Goal: Transaction & Acquisition: Purchase product/service

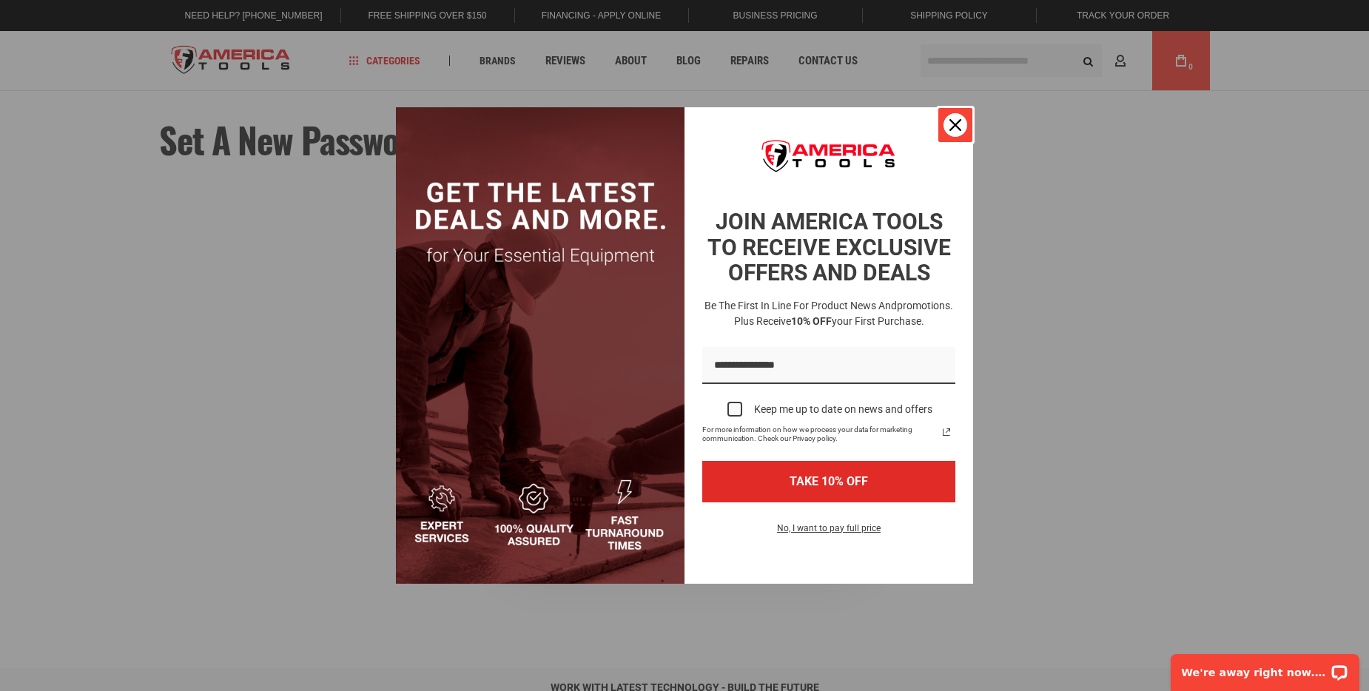
click at [955, 127] on icon "close icon" at bounding box center [955, 125] width 12 height 12
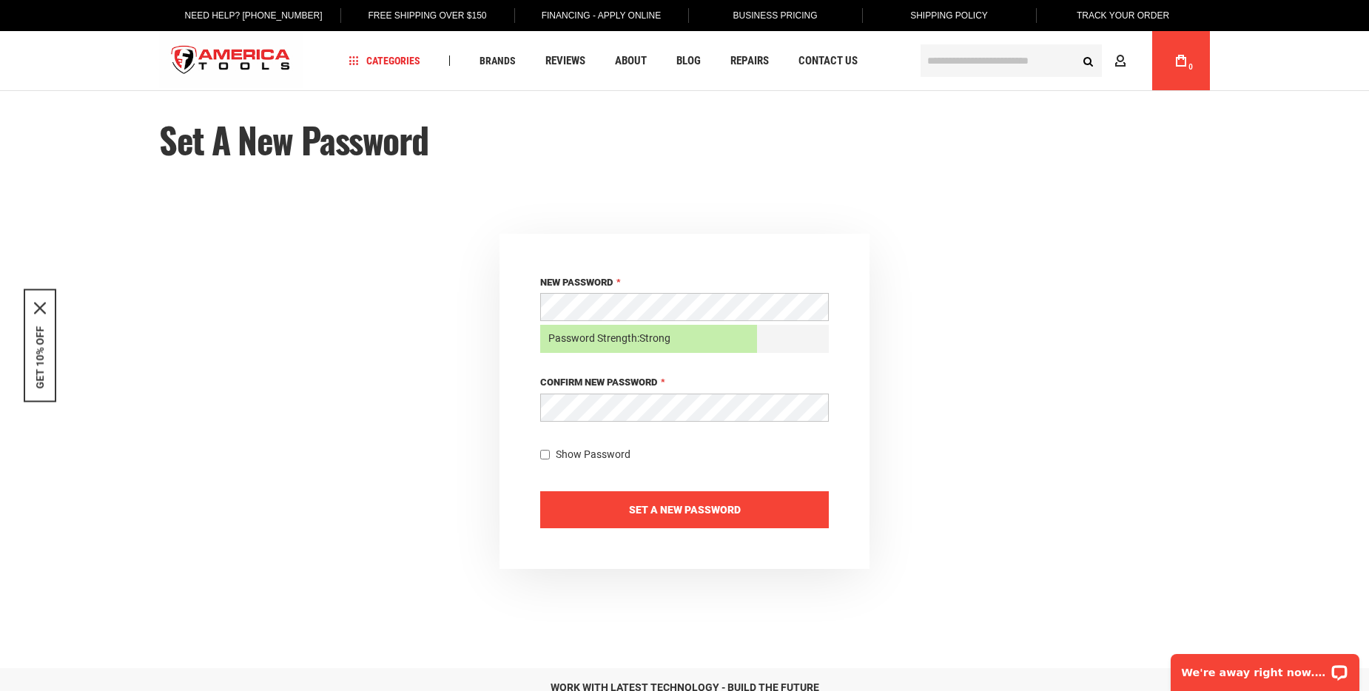
click at [670, 508] on span "Set a New Password" at bounding box center [685, 510] width 112 height 12
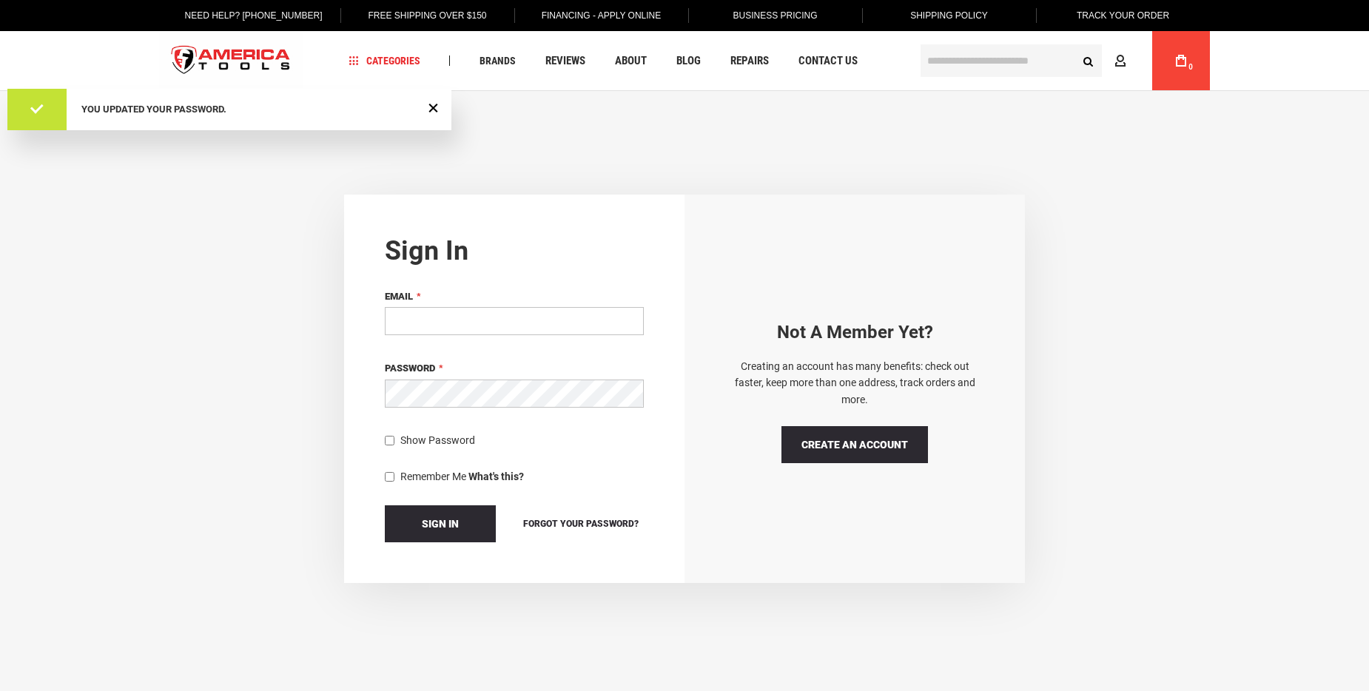
click at [478, 331] on input "Email" at bounding box center [514, 321] width 259 height 28
type input "**********"
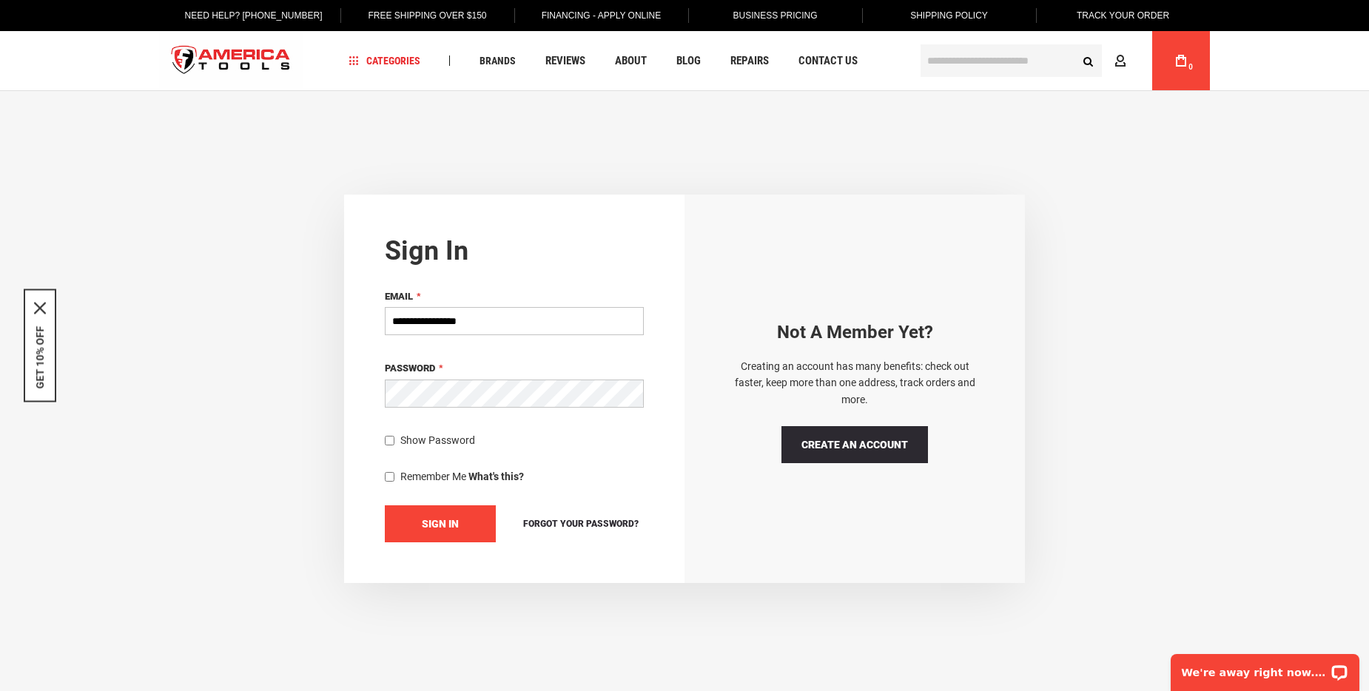
click at [452, 519] on span "Sign In" at bounding box center [440, 524] width 37 height 12
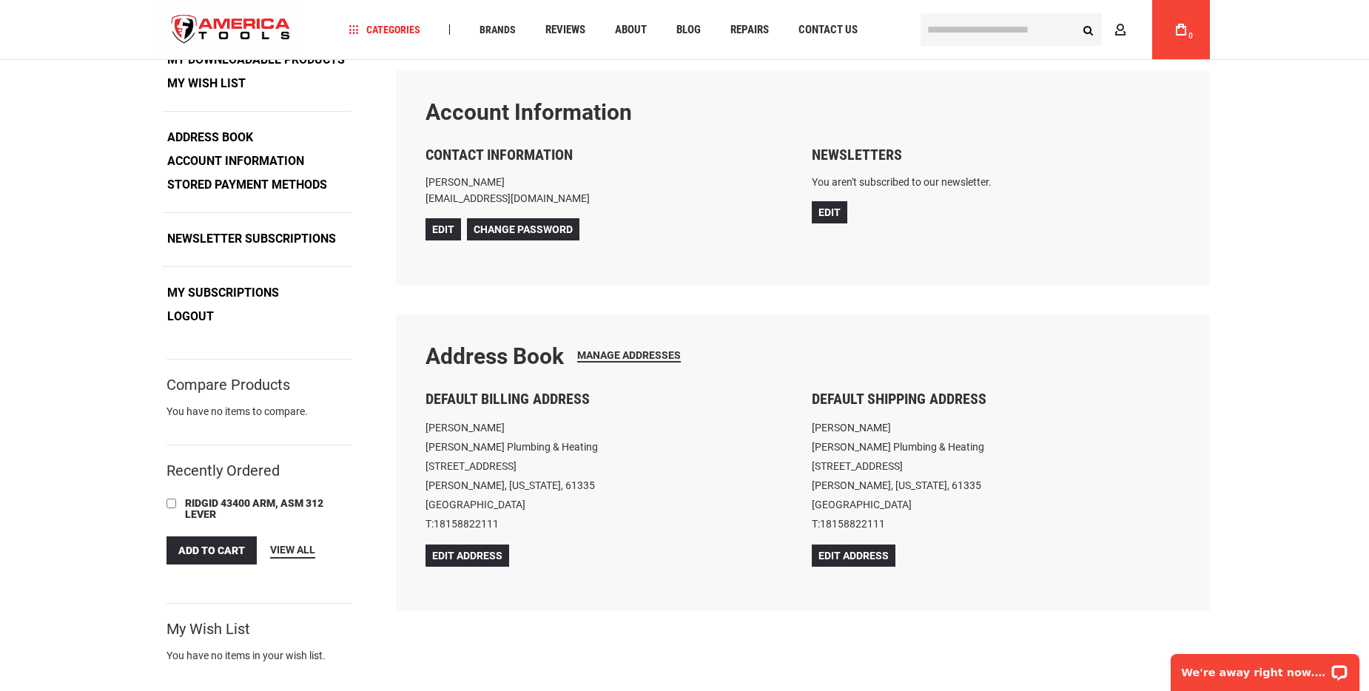
scroll to position [74, 0]
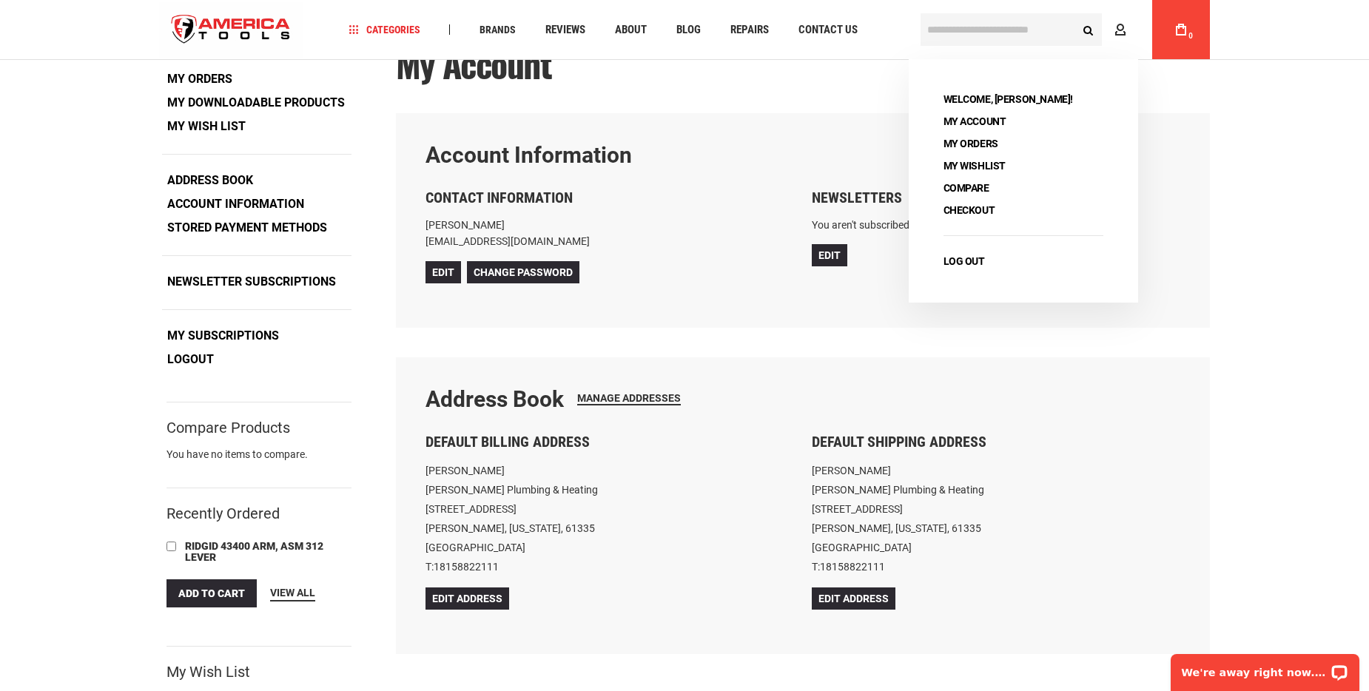
click at [1016, 28] on input "text" at bounding box center [1010, 29] width 181 height 33
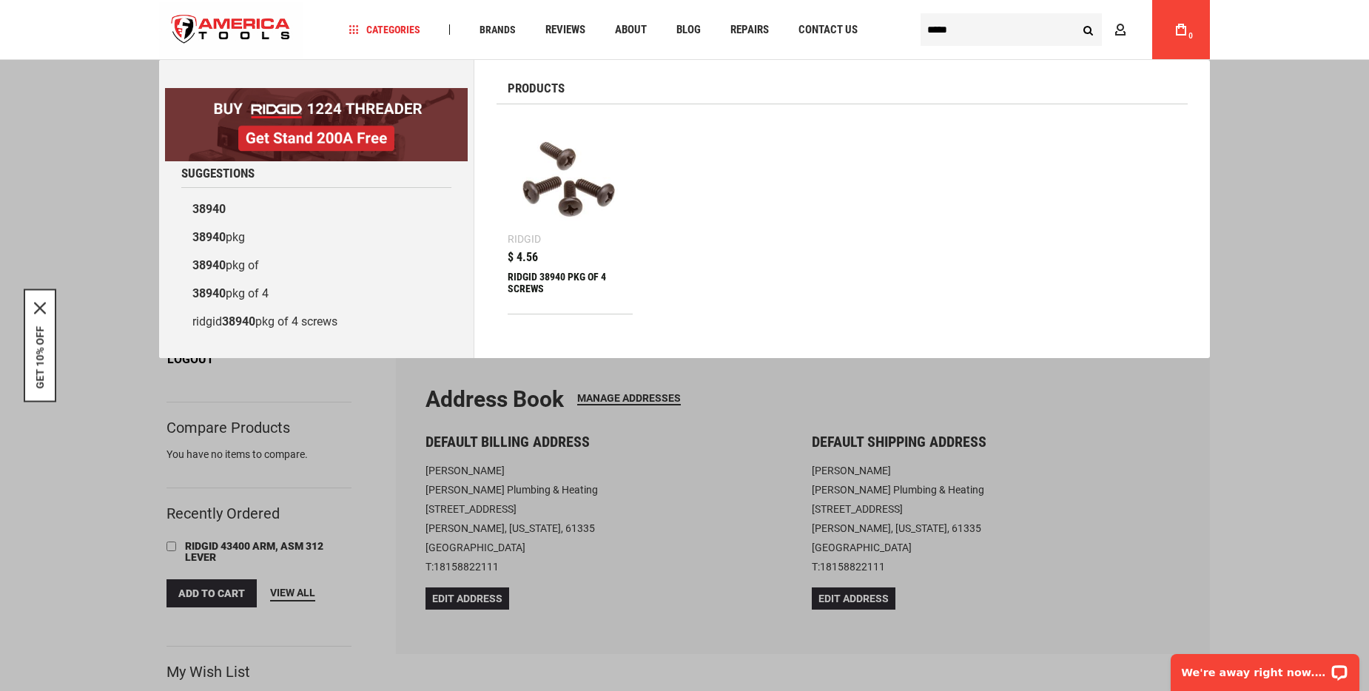
type input "*****"
click at [603, 201] on img at bounding box center [570, 178] width 110 height 110
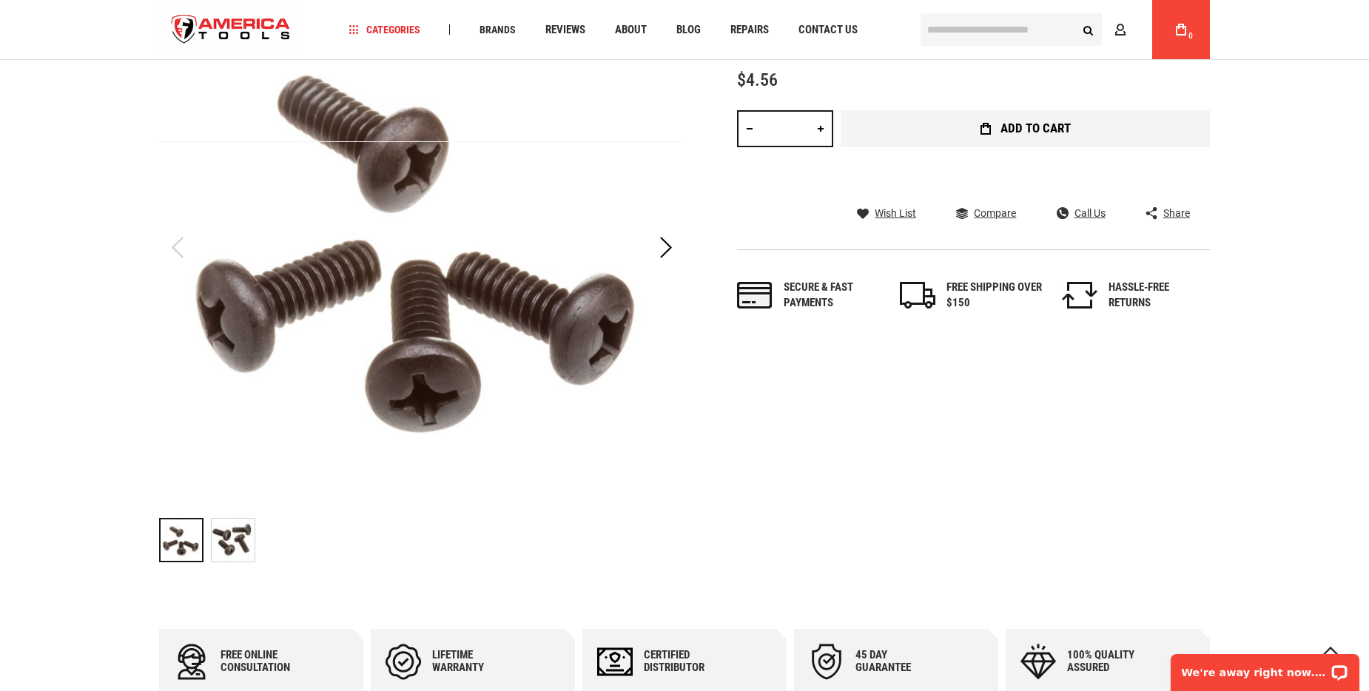
scroll to position [148, 0]
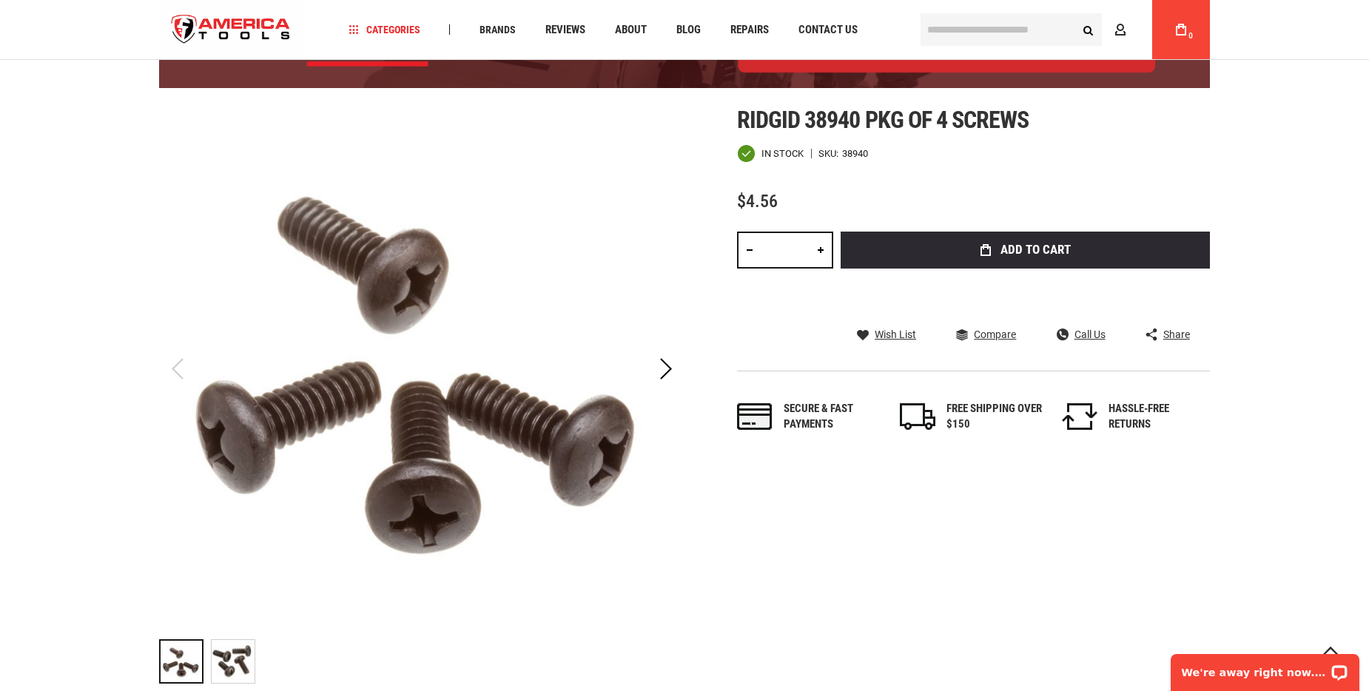
click at [820, 254] on link at bounding box center [820, 250] width 25 height 37
type input "*"
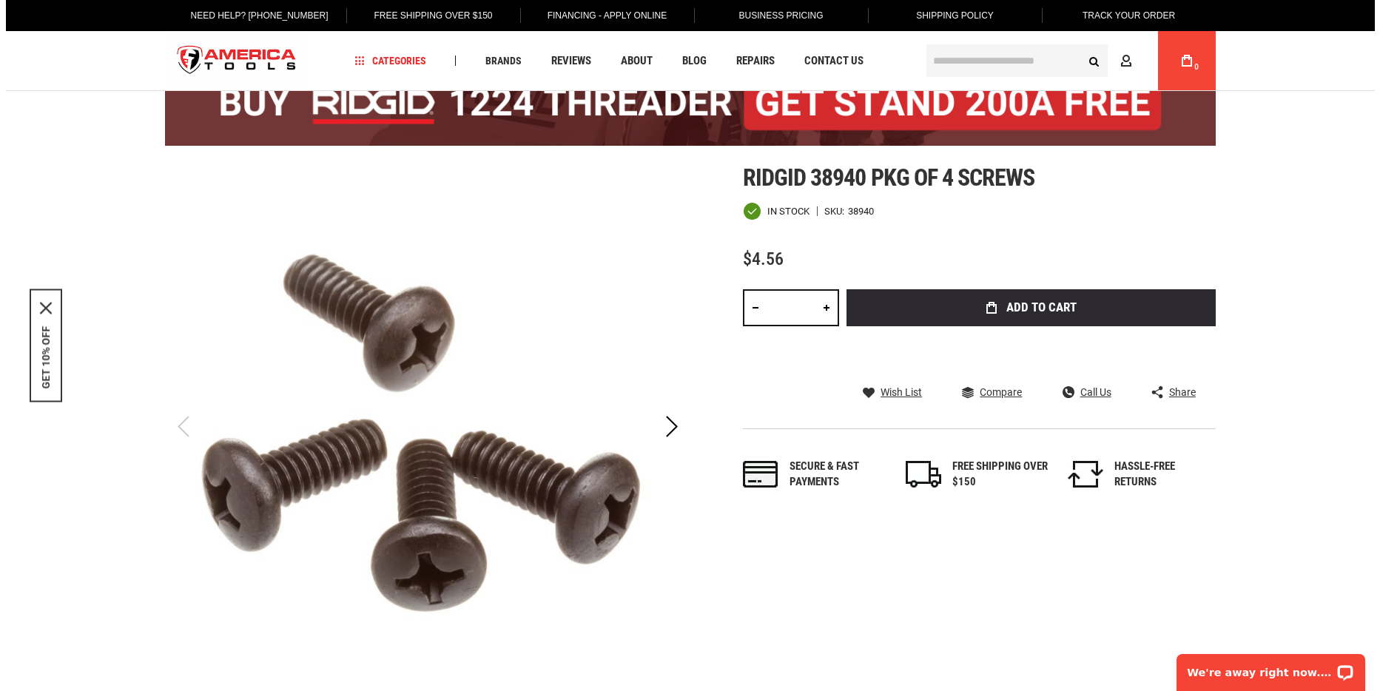
scroll to position [0, 0]
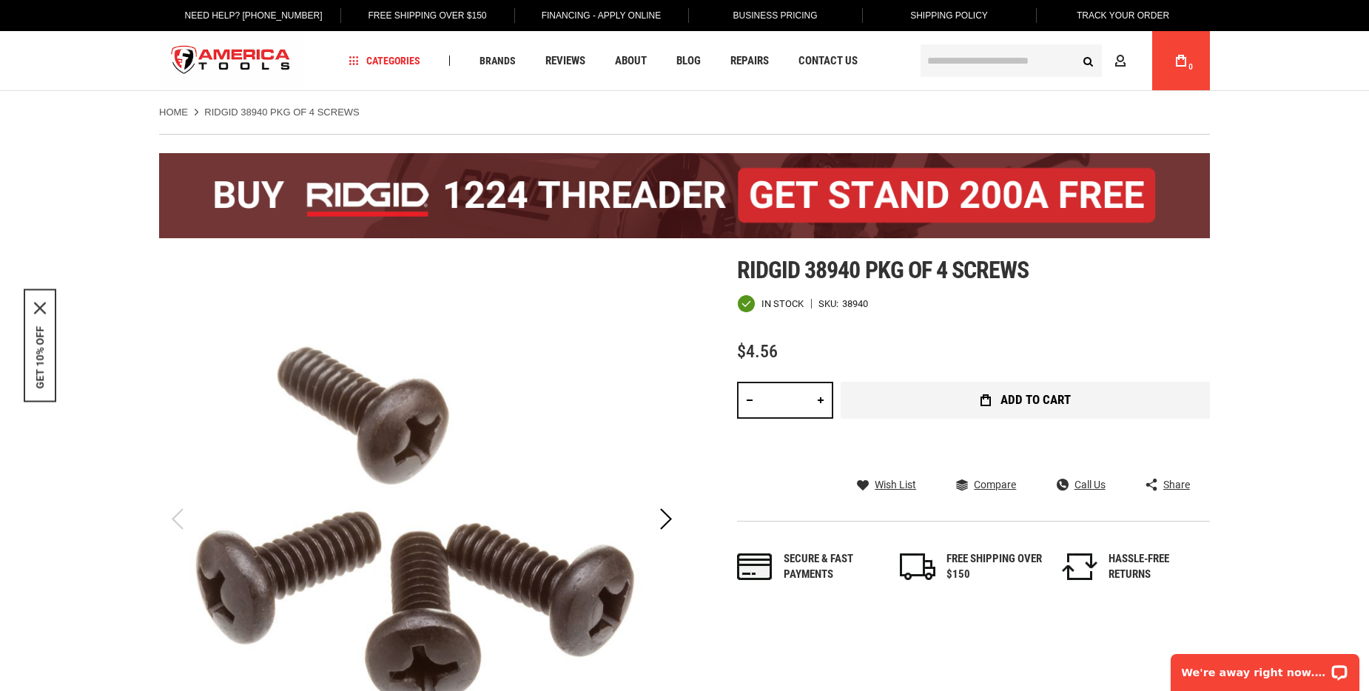
click at [1061, 388] on button "Add to Cart" at bounding box center [1024, 400] width 369 height 37
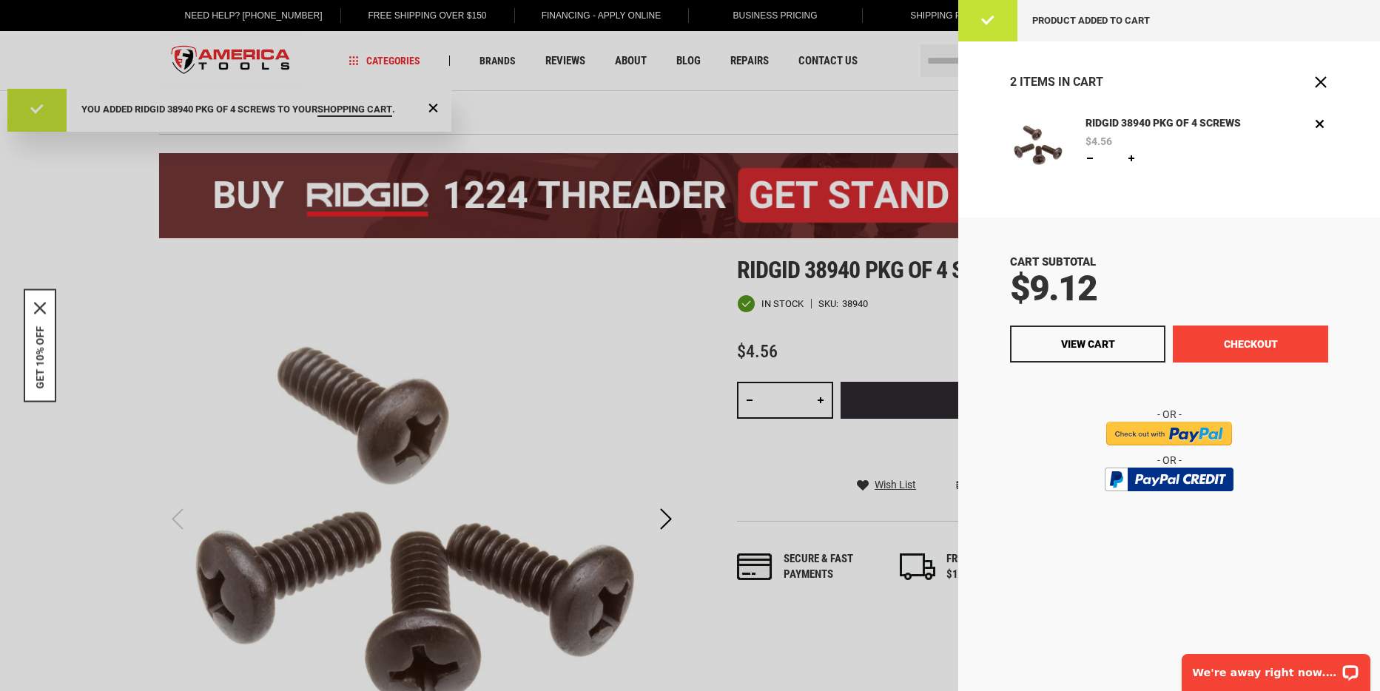
click at [1252, 343] on button "Checkout" at bounding box center [1250, 344] width 155 height 37
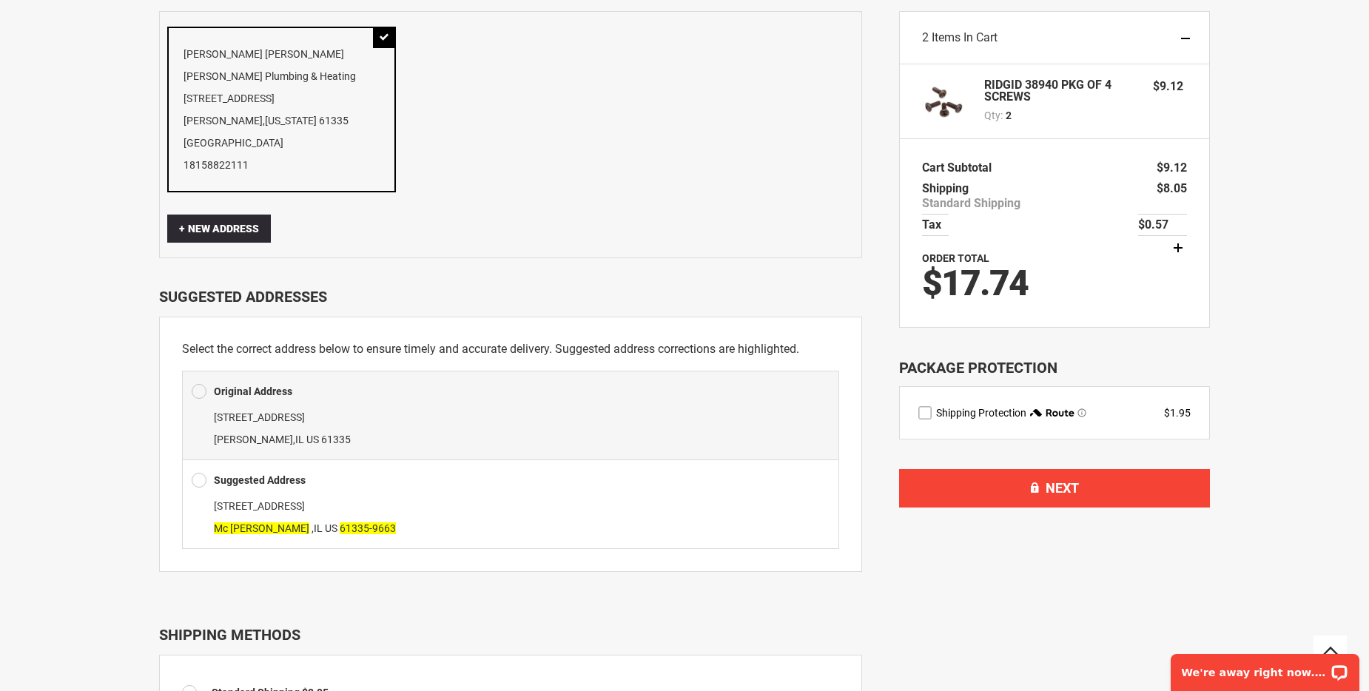
scroll to position [148, 0]
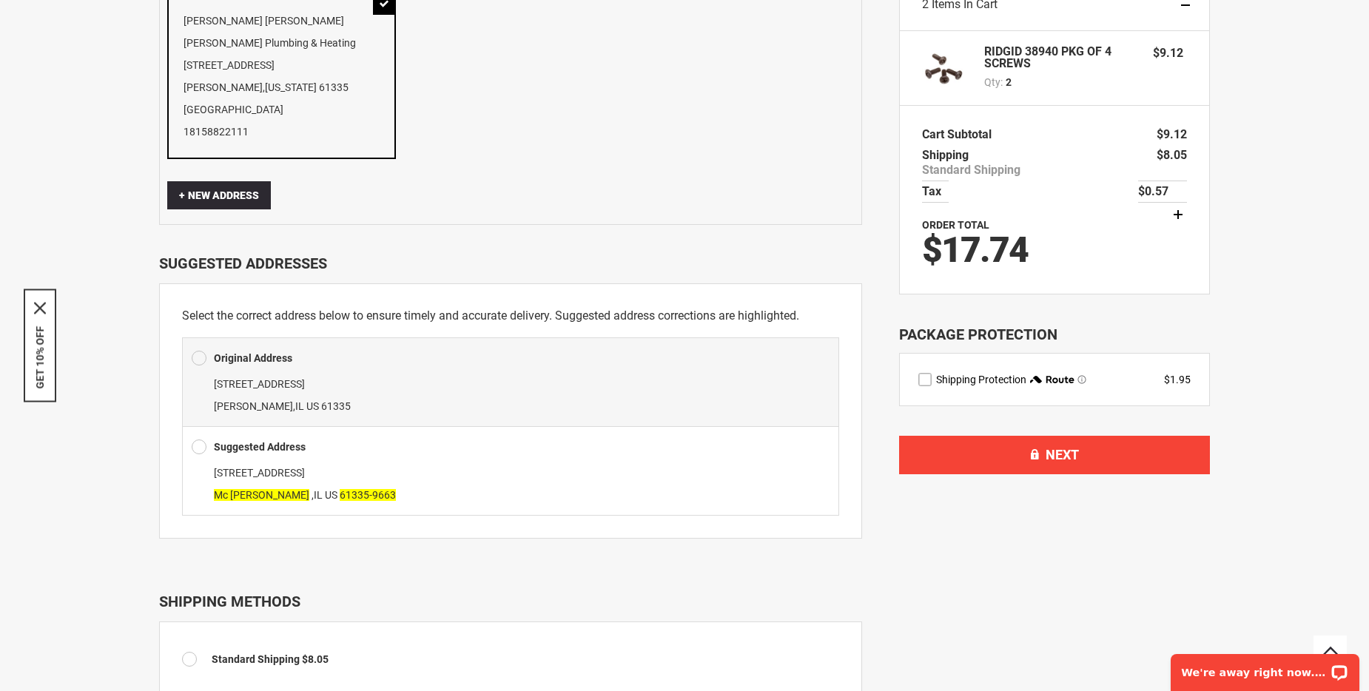
click at [198, 446] on span at bounding box center [199, 447] width 15 height 22
click at [198, 447] on span at bounding box center [199, 447] width 15 height 22
click at [197, 447] on span at bounding box center [199, 447] width 15 height 22
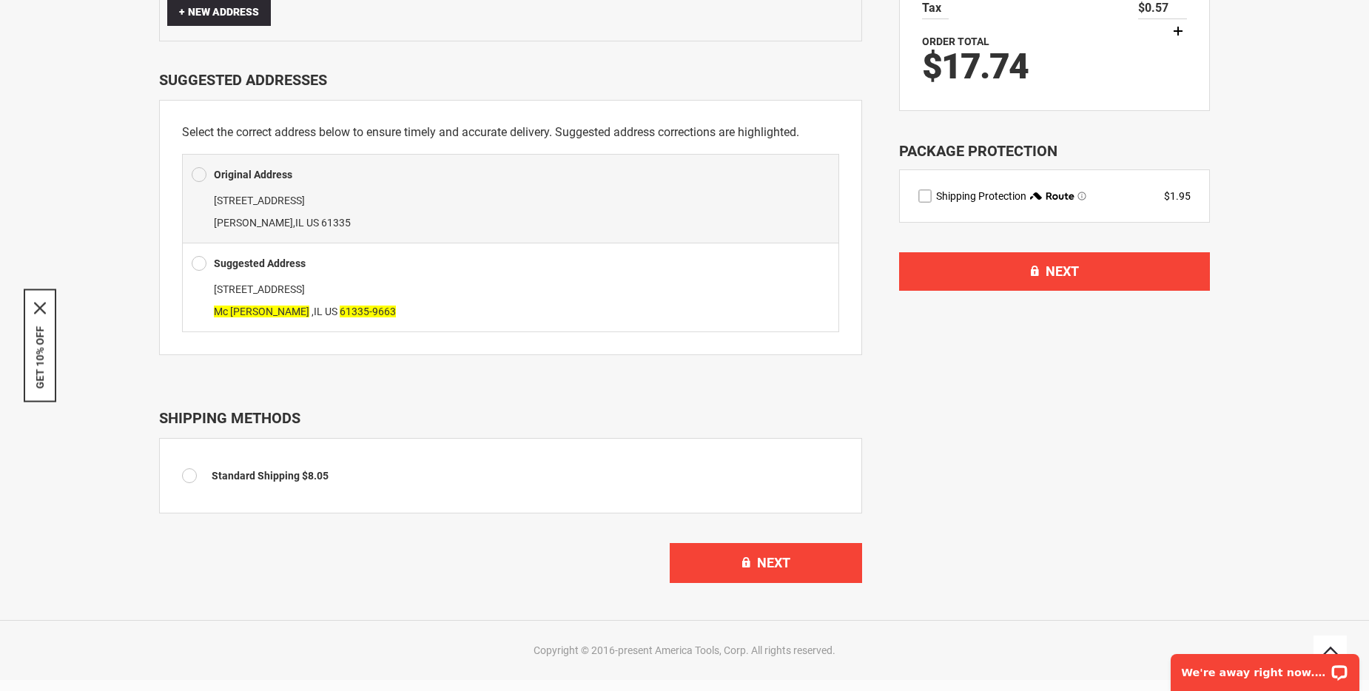
scroll to position [296, 0]
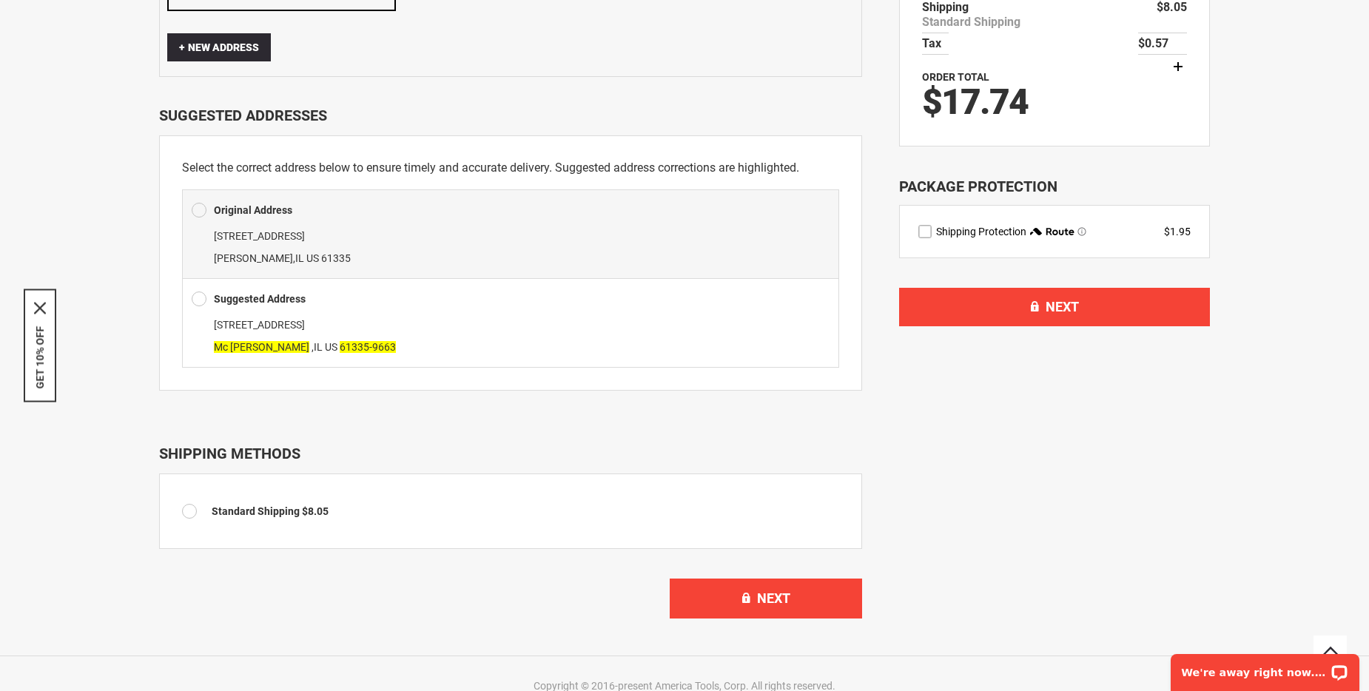
click at [188, 508] on span at bounding box center [193, 511] width 22 height 15
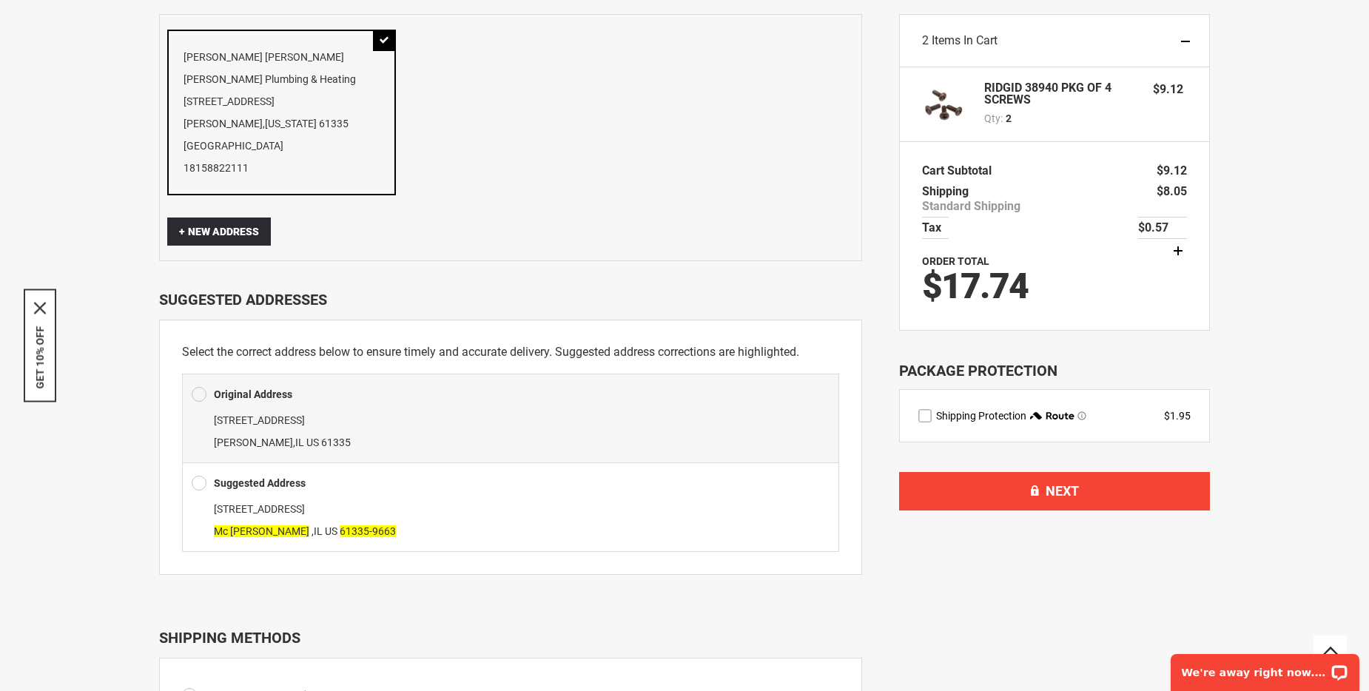
scroll to position [148, 0]
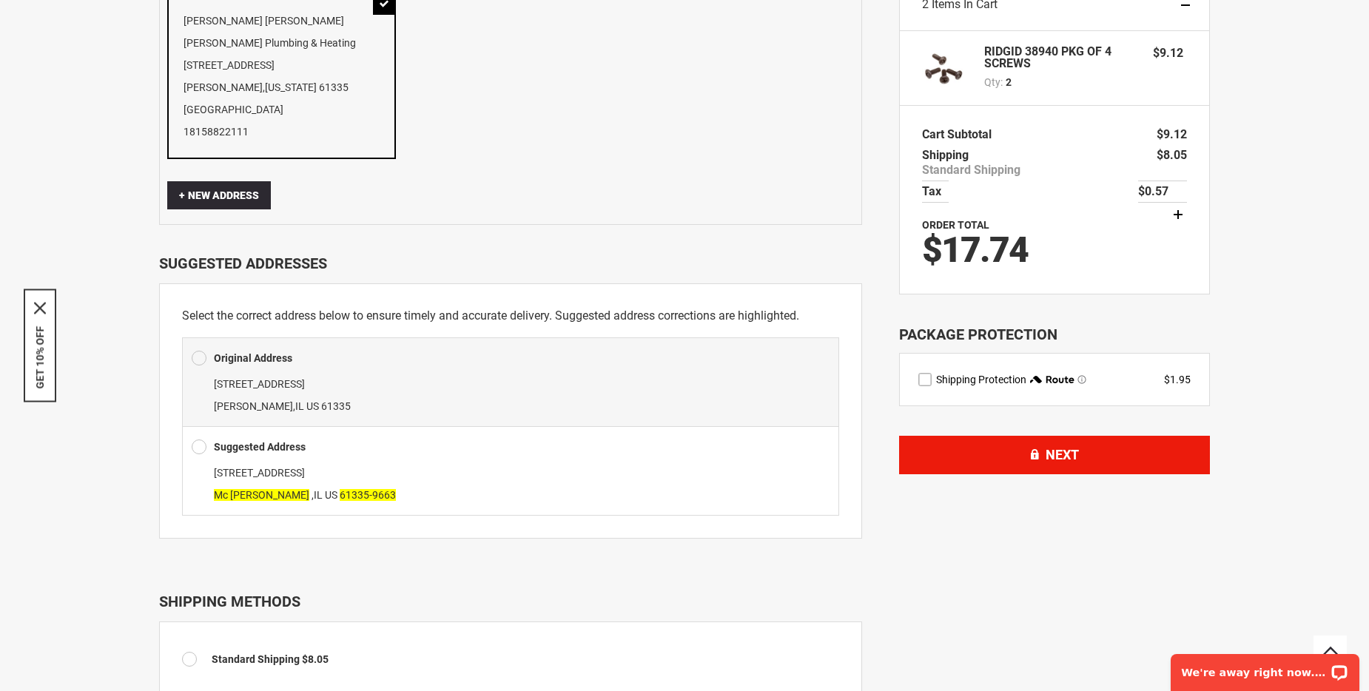
click at [1046, 453] on span "Next" at bounding box center [1061, 455] width 33 height 16
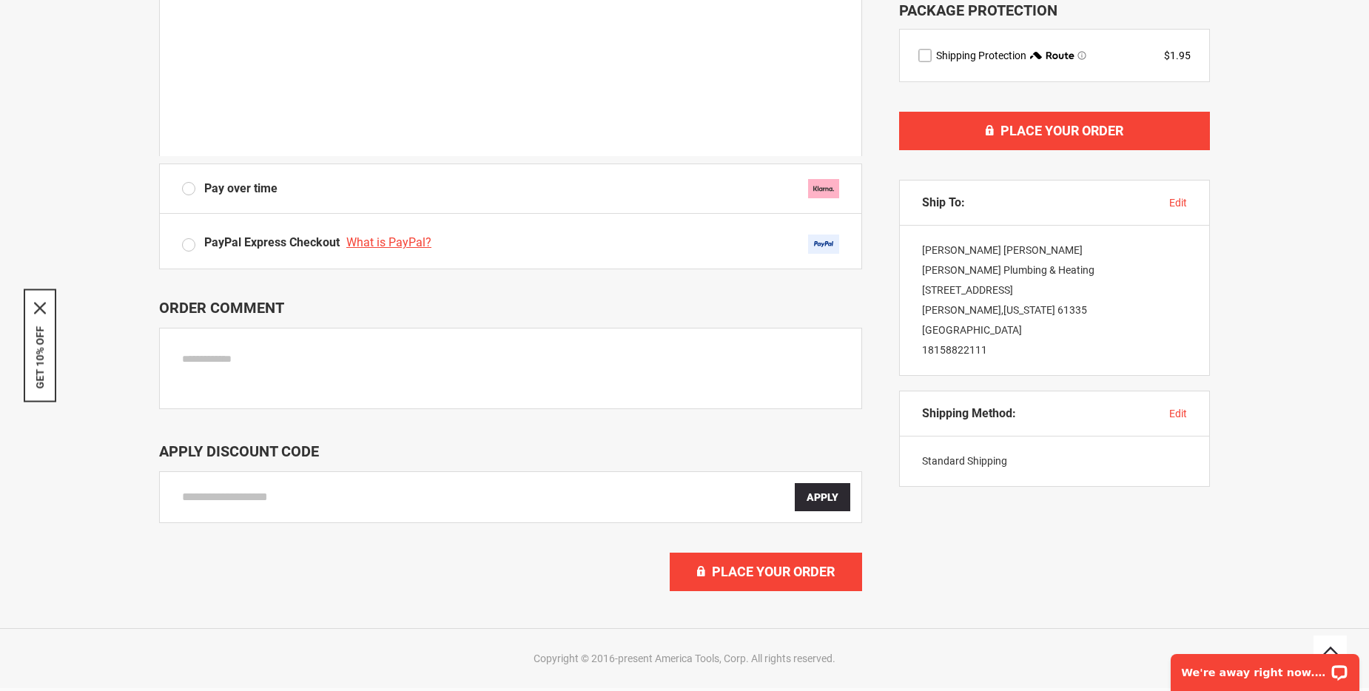
scroll to position [518, 0]
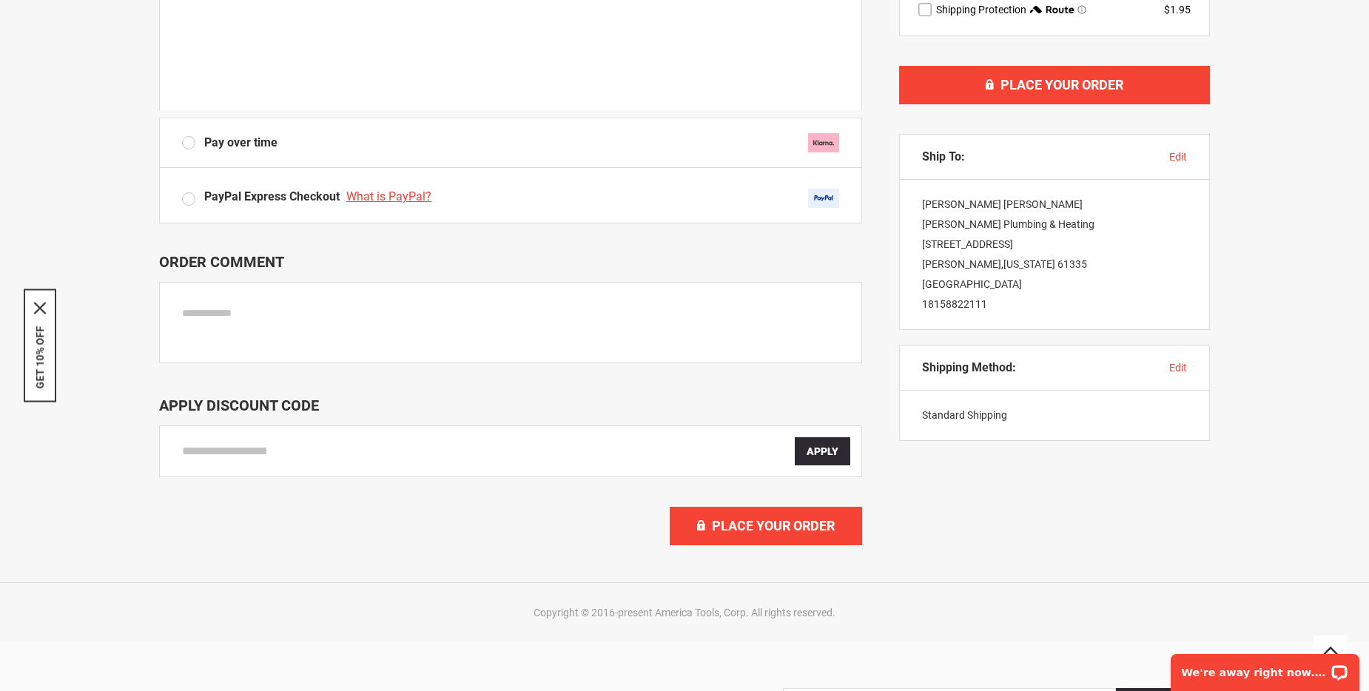
click at [333, 456] on input "Enter discount code" at bounding box center [488, 451] width 613 height 28
type input "*********"
click at [808, 456] on span "Apply" at bounding box center [822, 451] width 32 height 12
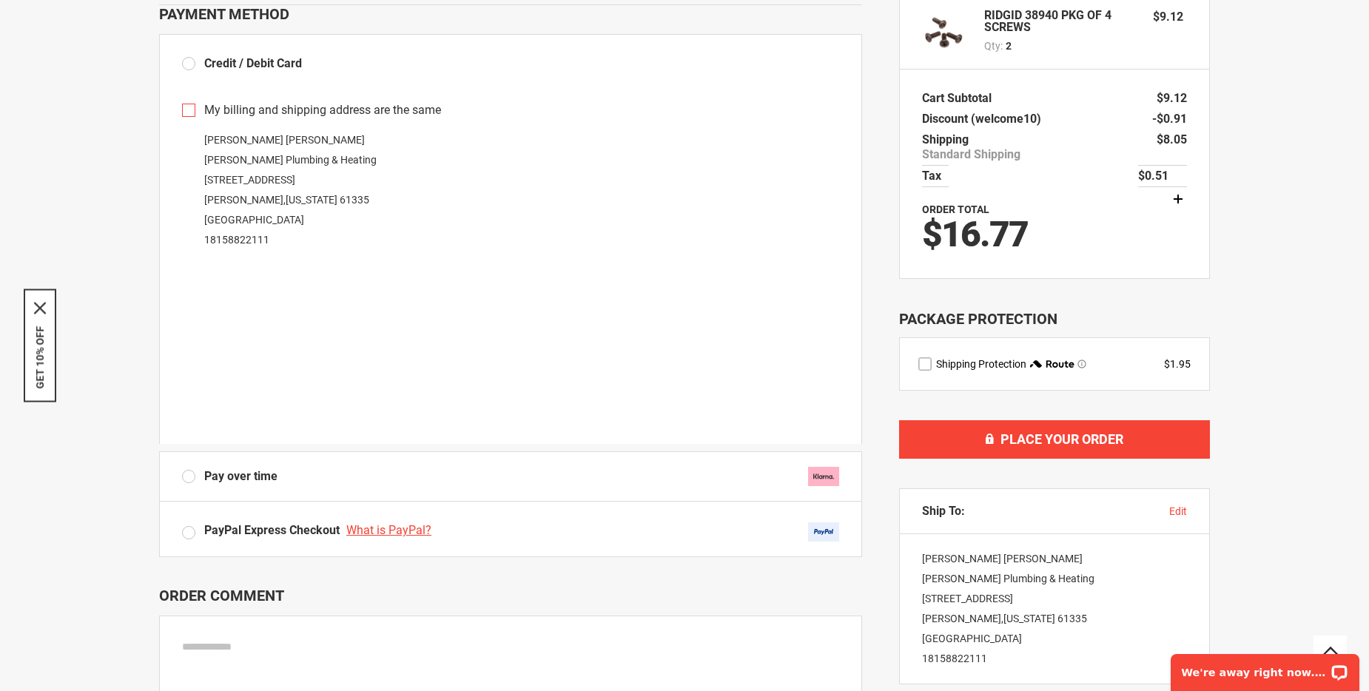
scroll to position [148, 0]
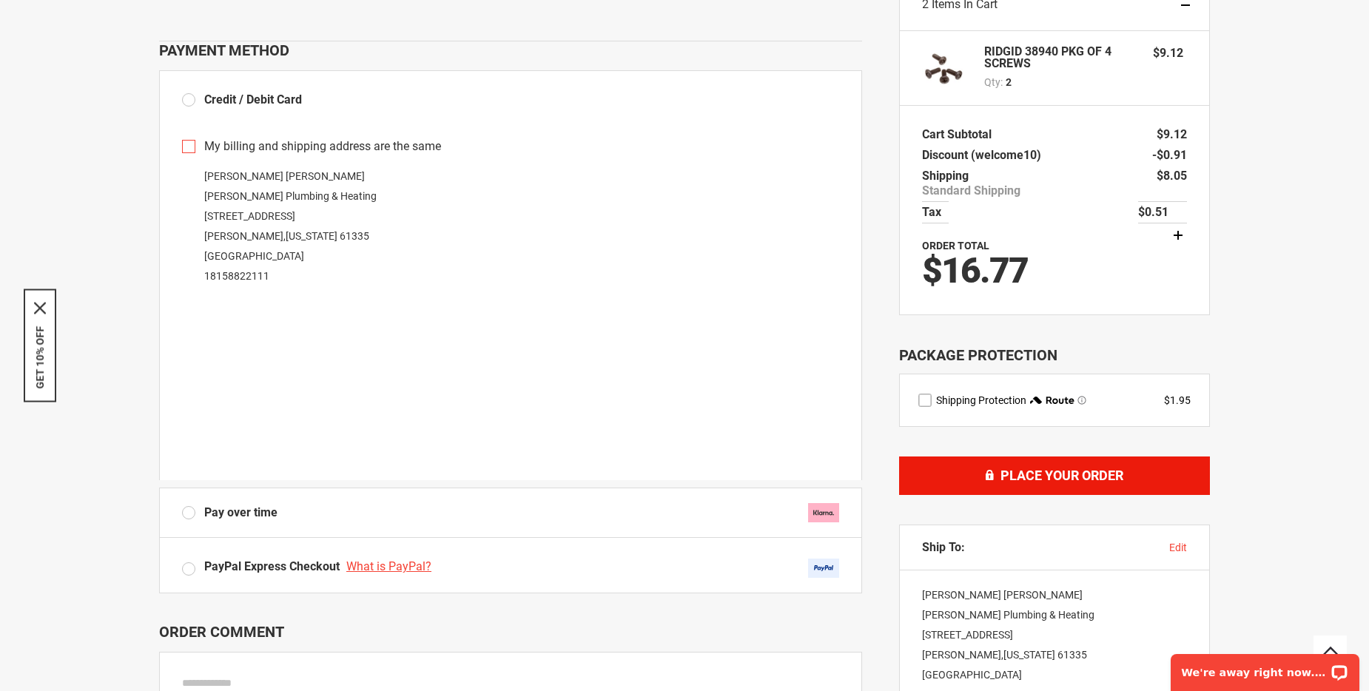
click at [1073, 471] on span "Place Your Order" at bounding box center [1061, 476] width 123 height 16
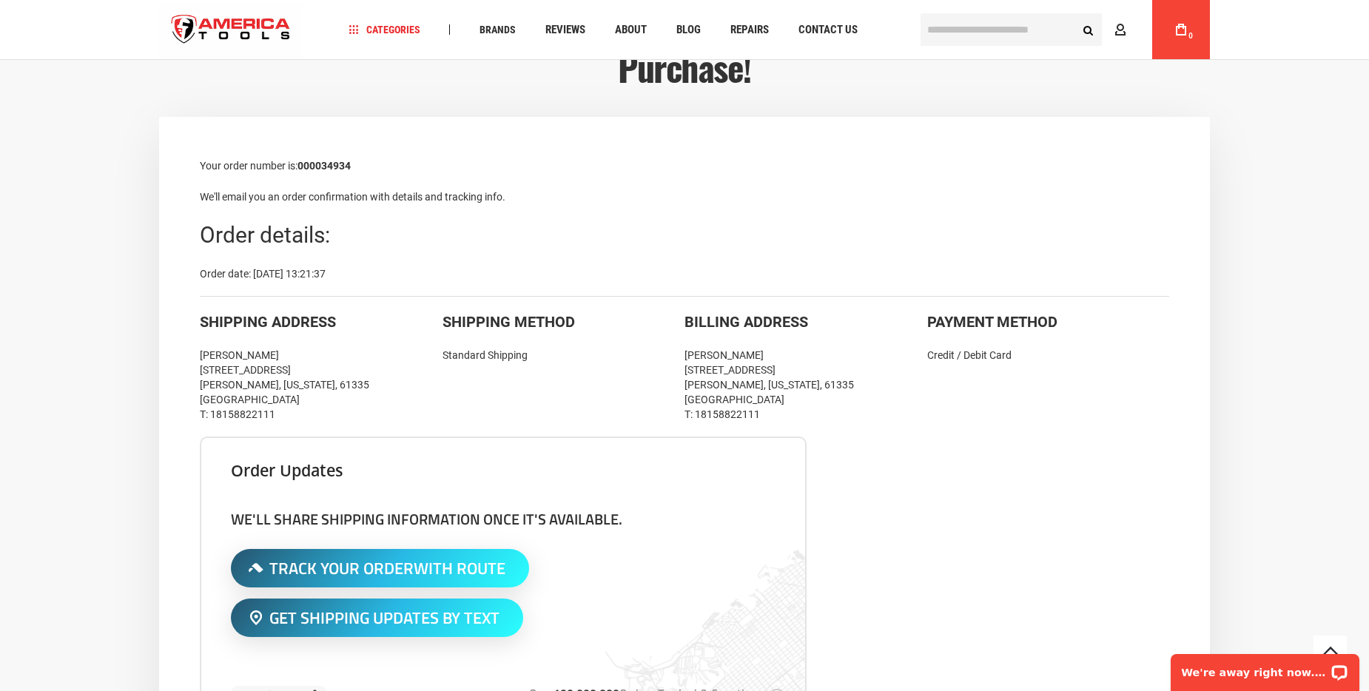
scroll to position [222, 0]
